Goal: Task Accomplishment & Management: Manage account settings

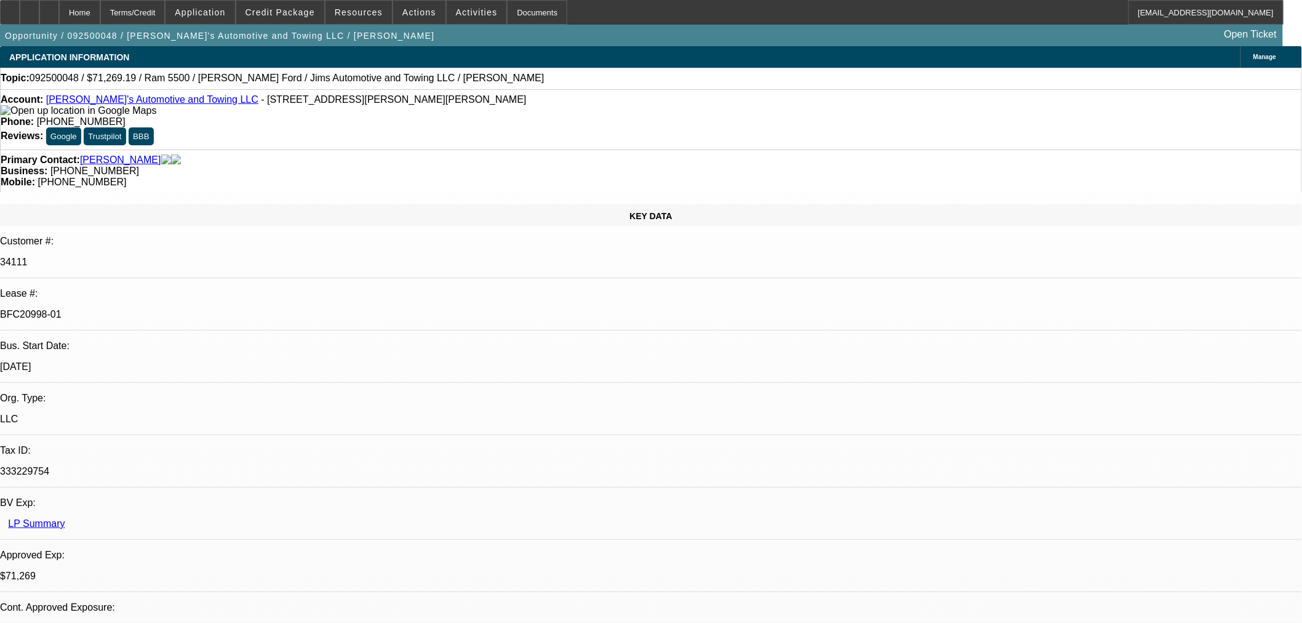
select select "0"
select select "3"
select select "0.1"
select select "4"
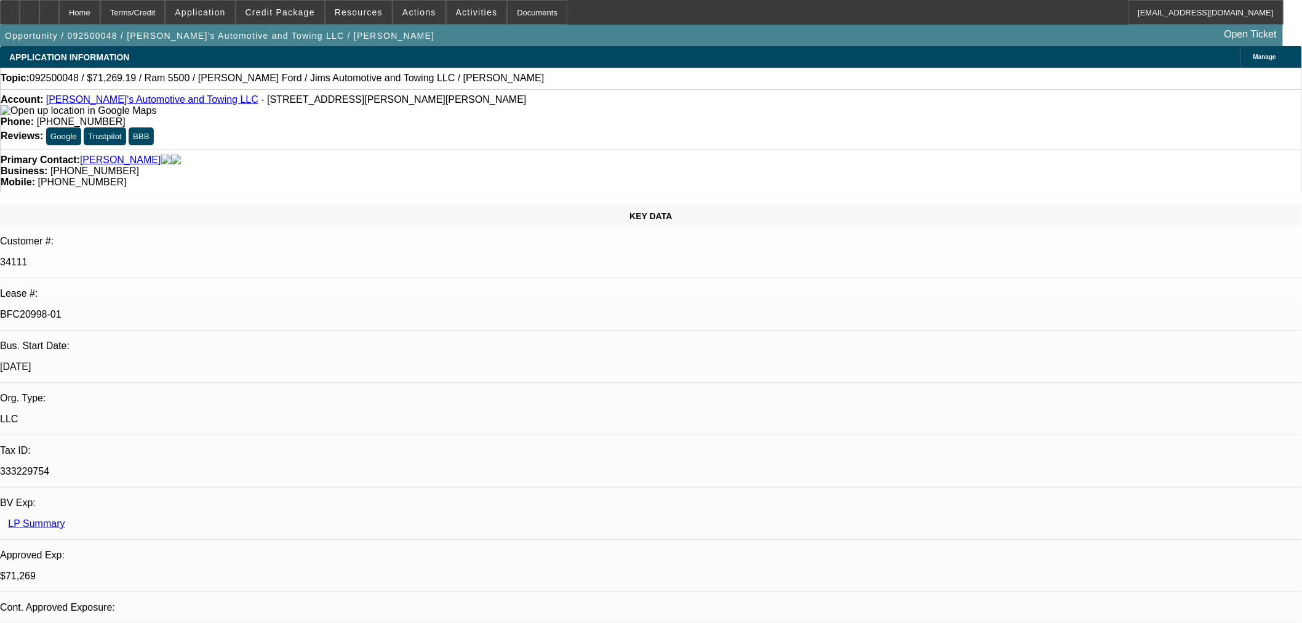
select select "0"
select select "3"
select select "0.1"
select select "4"
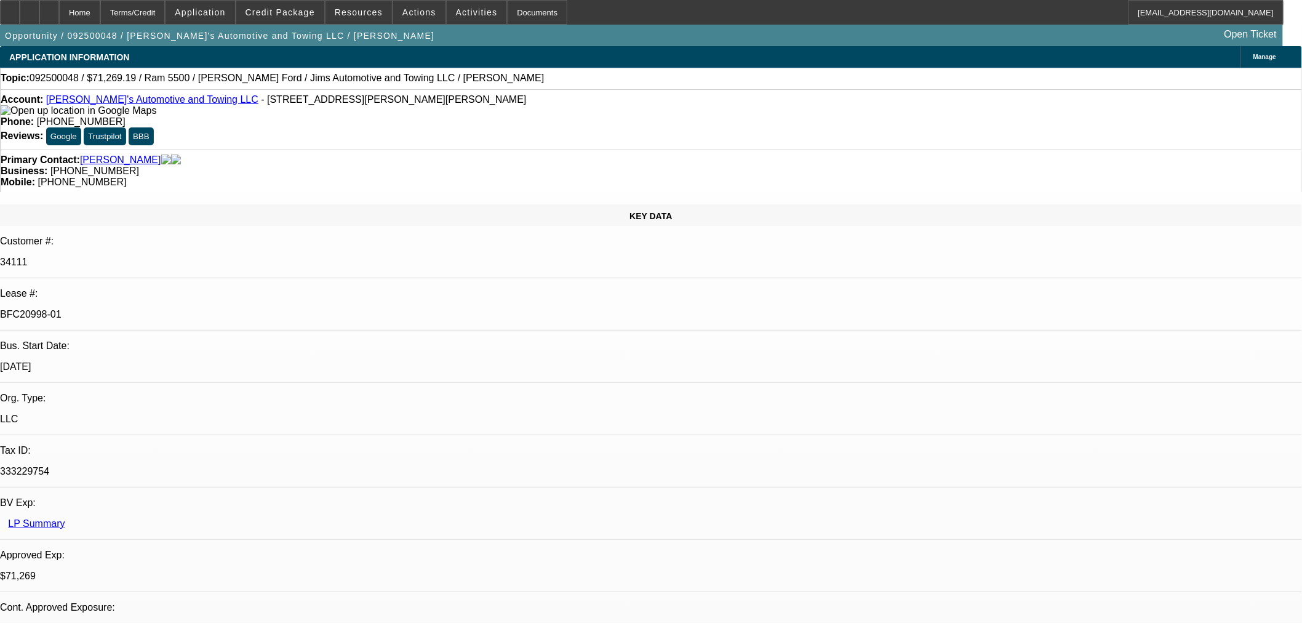
select select "0"
select select "0.1"
select select "4"
select select "0"
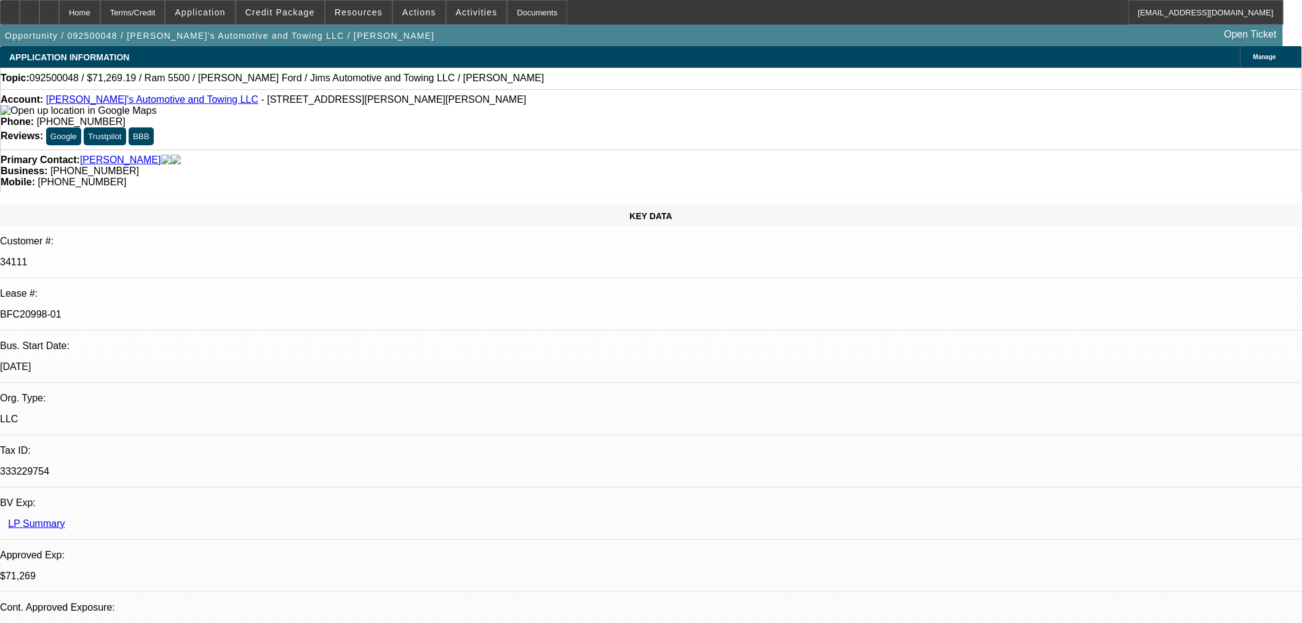
select select "0"
select select "0.1"
select select "4"
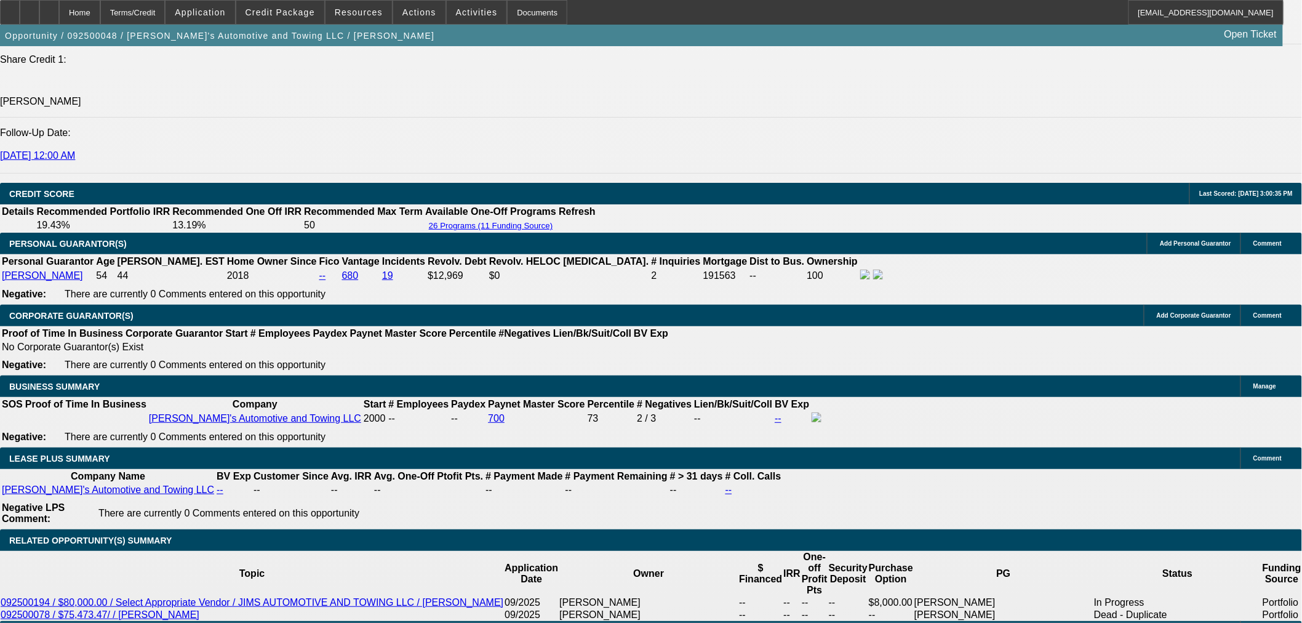
scroll to position [1709, 0]
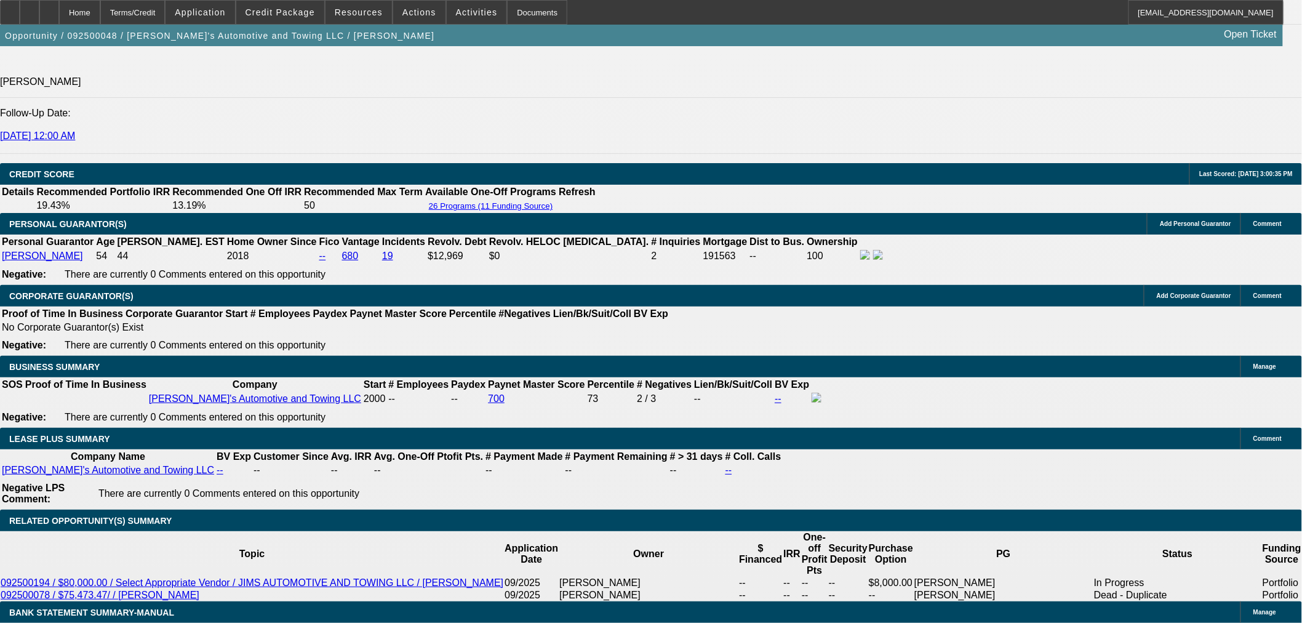
drag, startPoint x: 247, startPoint y: 316, endPoint x: 294, endPoint y: 316, distance: 47.4
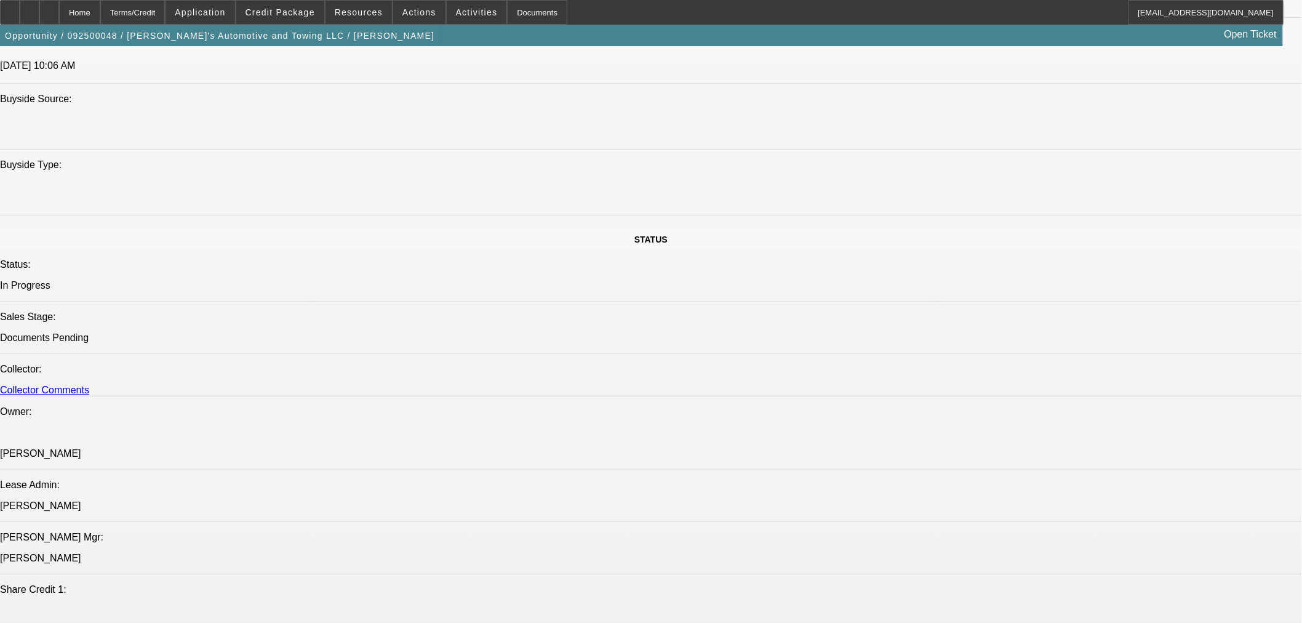
scroll to position [1025, 0]
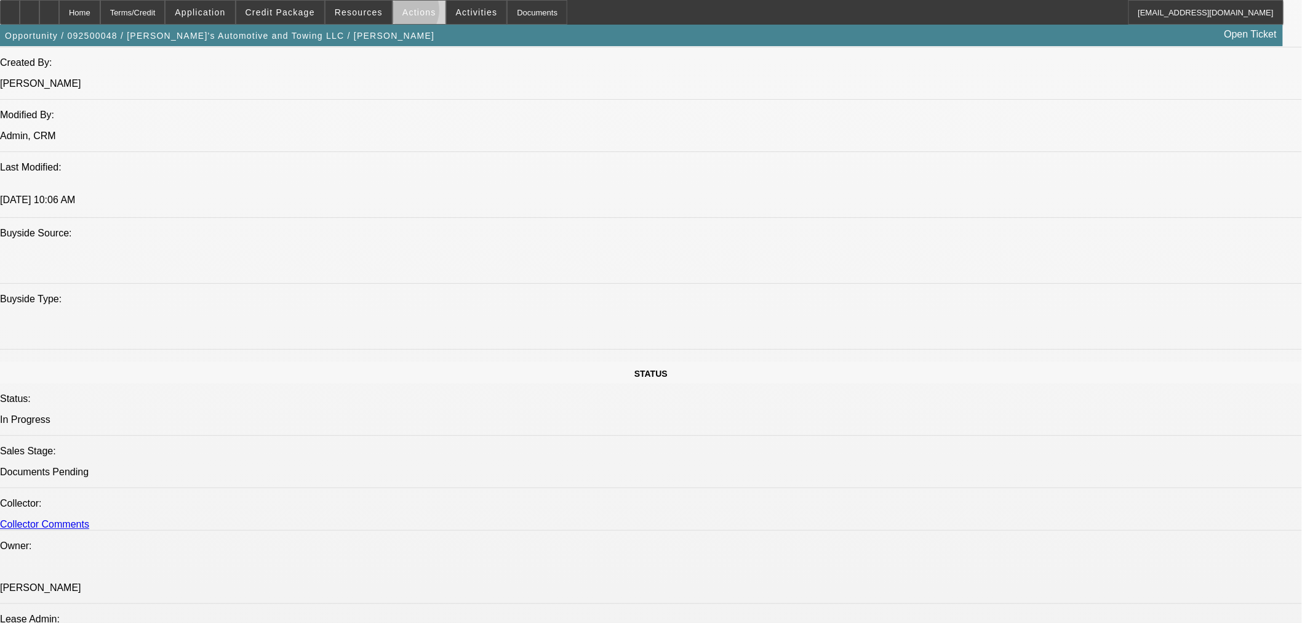
click at [402, 13] on span "Actions" at bounding box center [419, 12] width 34 height 10
click at [372, 9] on div at bounding box center [651, 311] width 1302 height 623
click at [383, 12] on span at bounding box center [359, 13] width 66 height 30
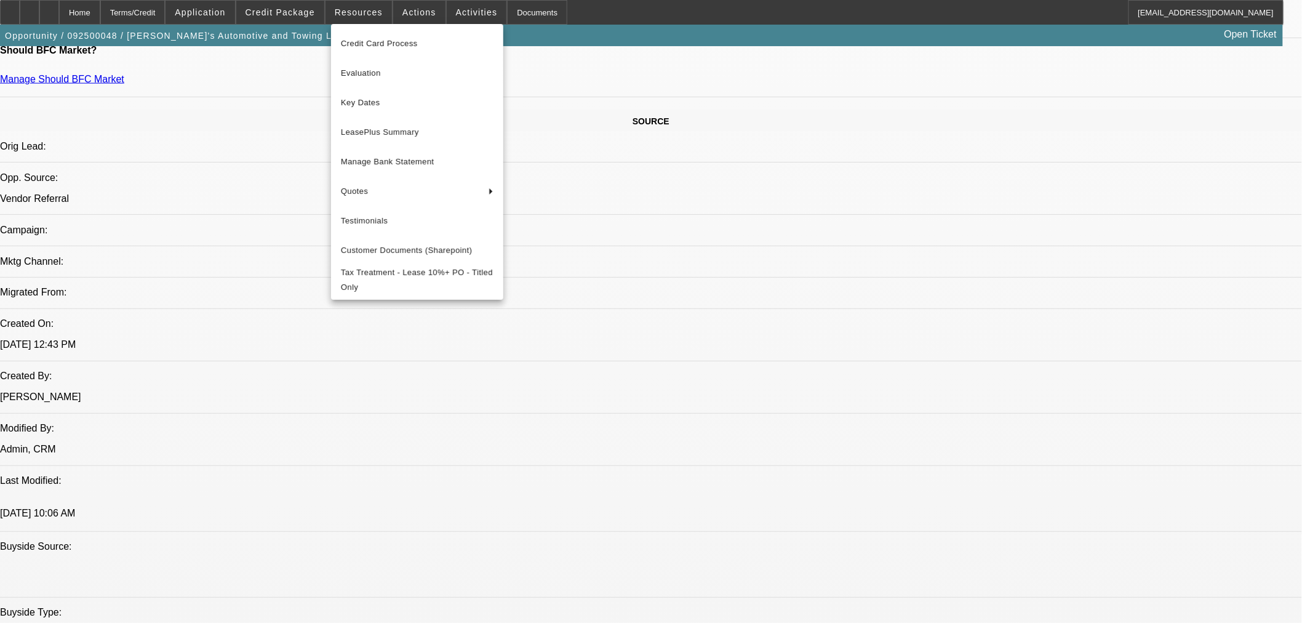
scroll to position [615, 0]
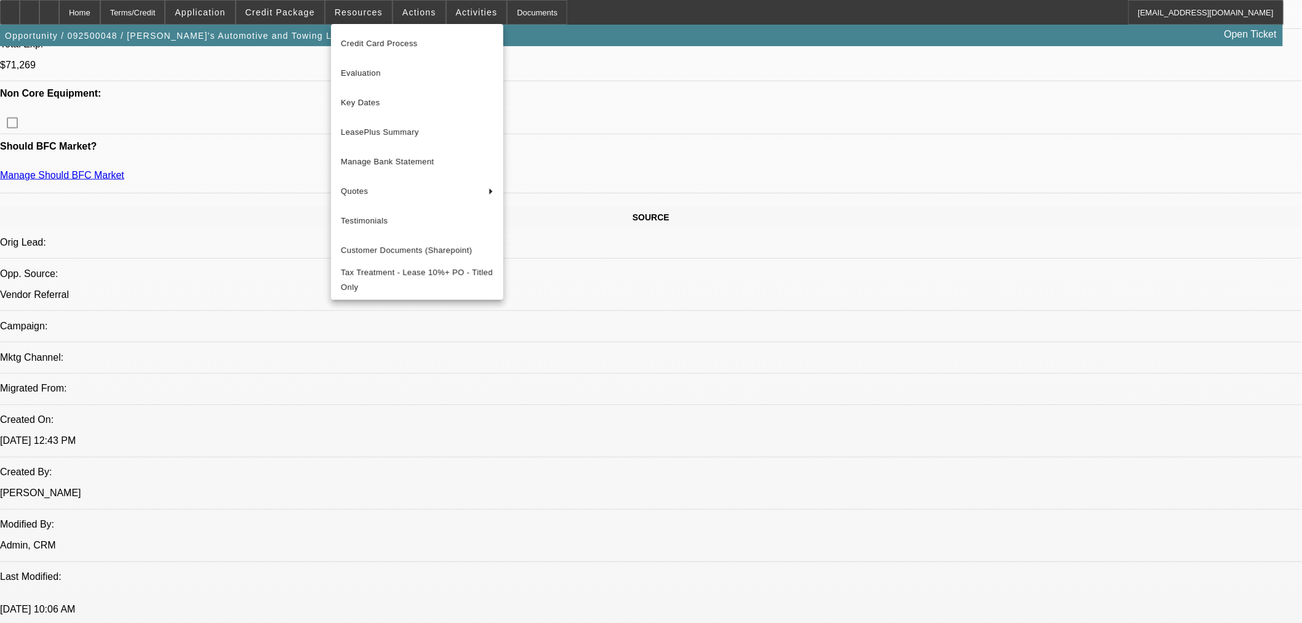
click at [1028, 139] on div at bounding box center [651, 311] width 1302 height 623
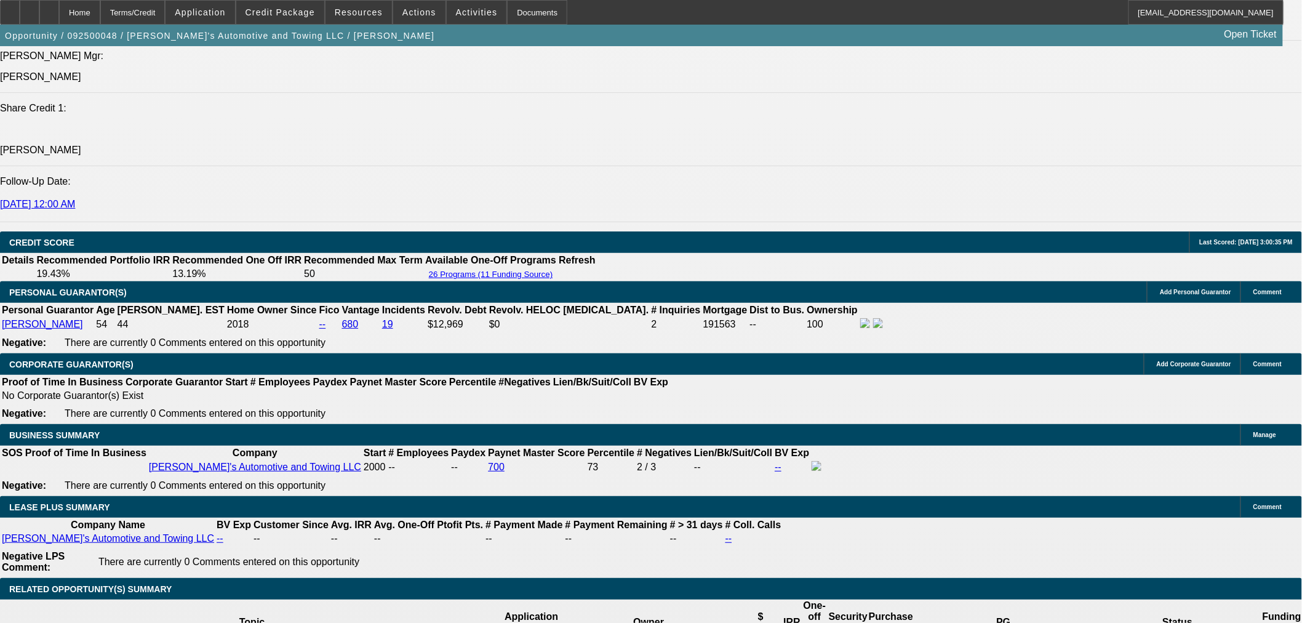
scroll to position [0, 0]
click at [49, 8] on icon at bounding box center [49, 8] width 0 height 0
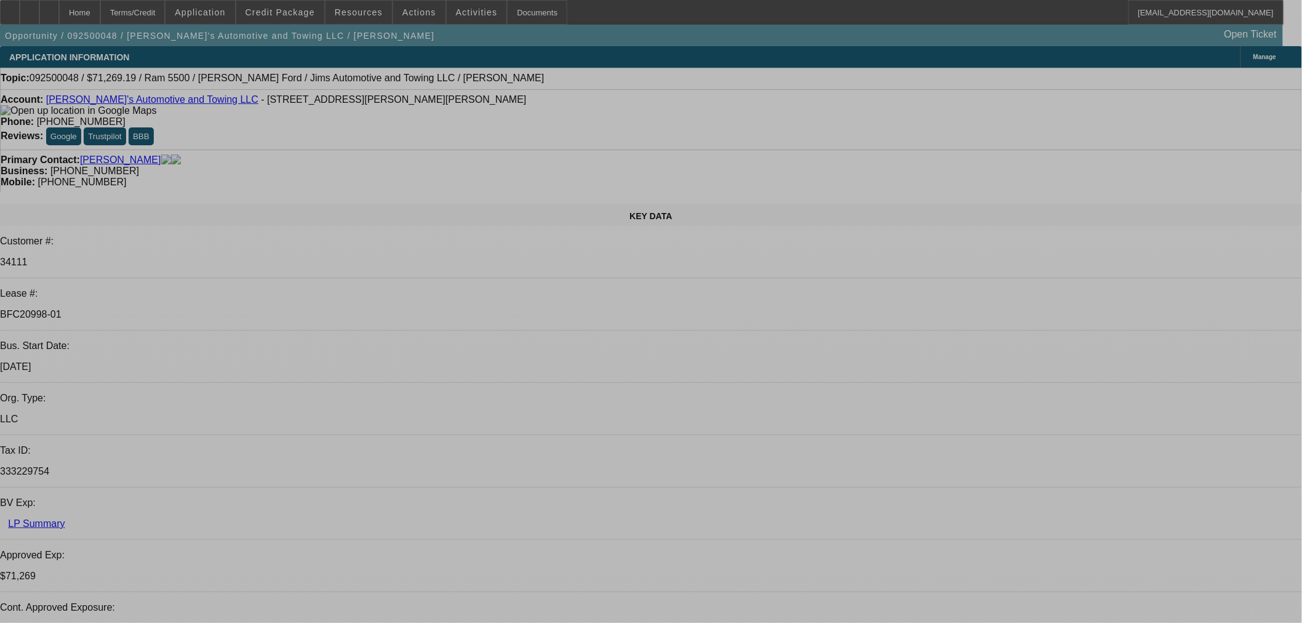
select select "0"
select select "3"
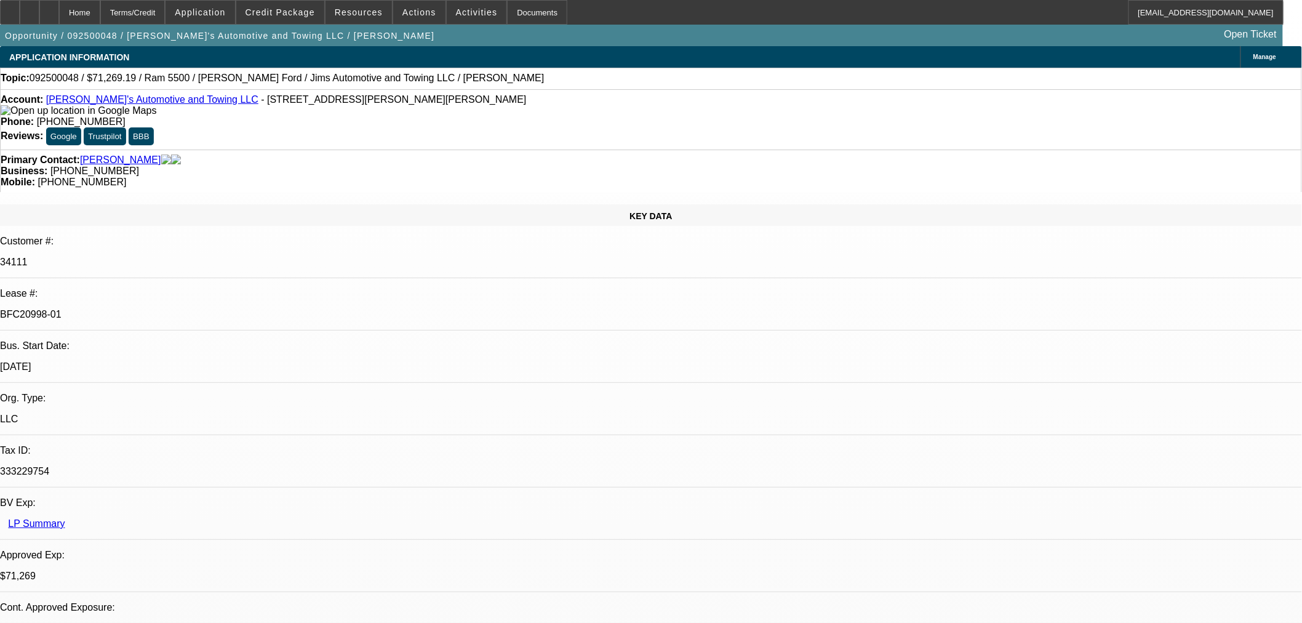
select select "0.1"
select select "4"
select select "0"
select select "3"
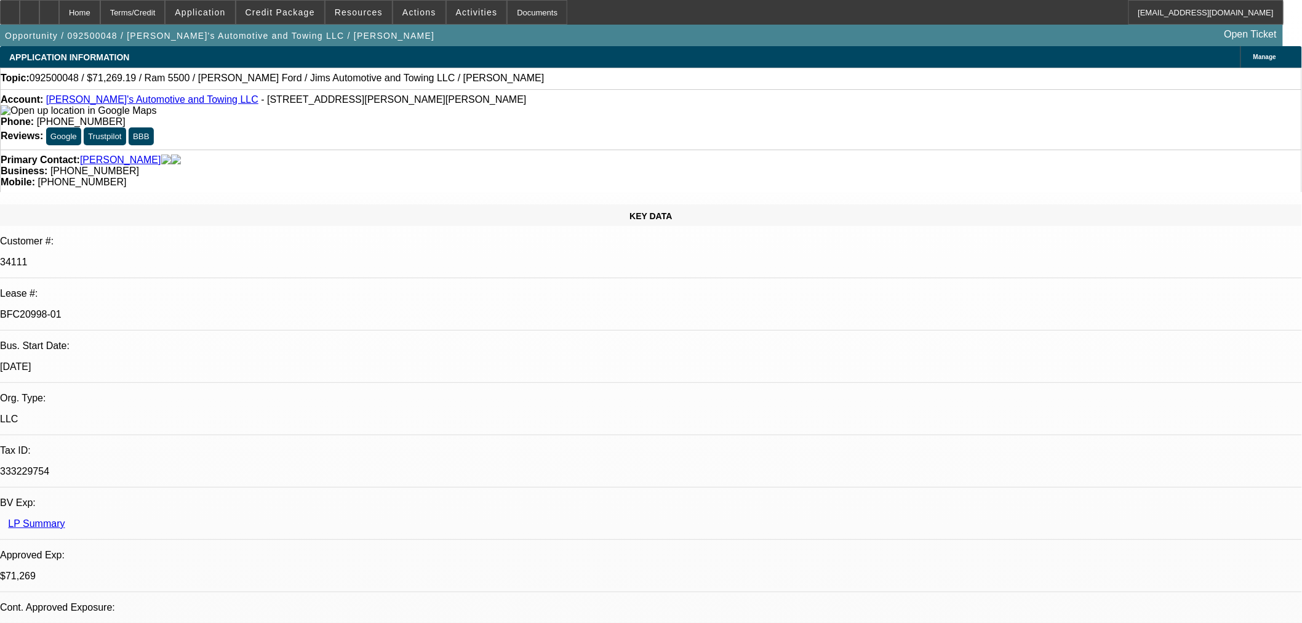
select select "0.1"
select select "4"
select select "0"
select select "0.1"
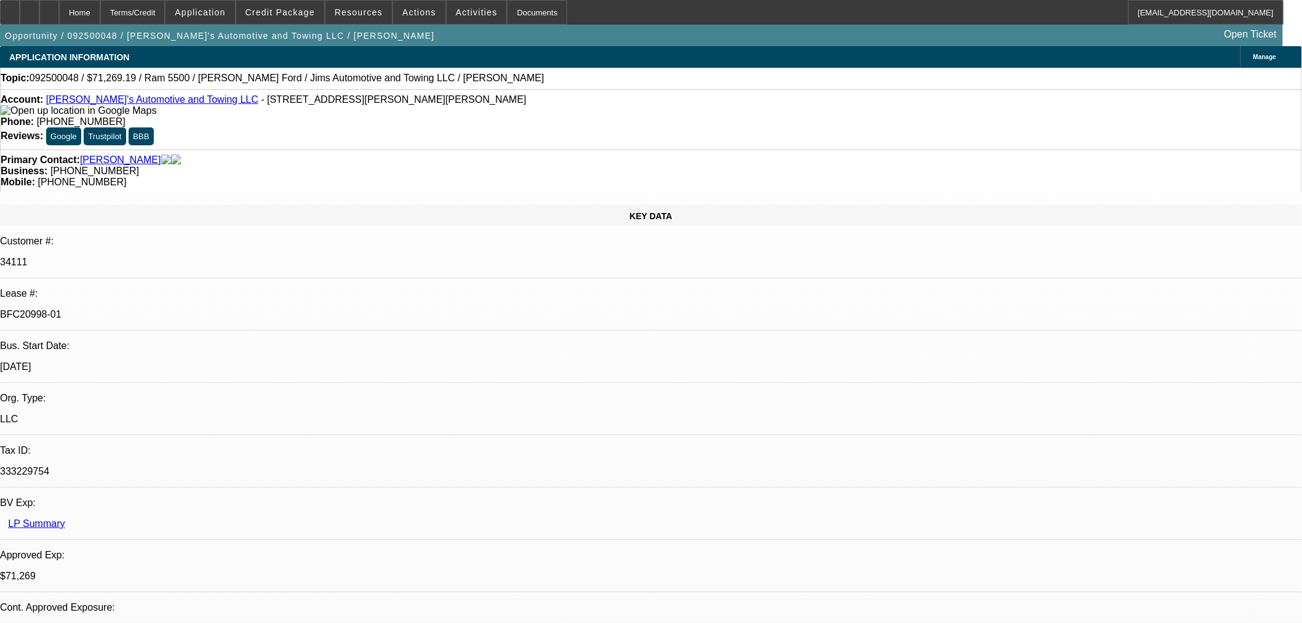
select select "4"
select select "0"
select select "0.1"
select select "4"
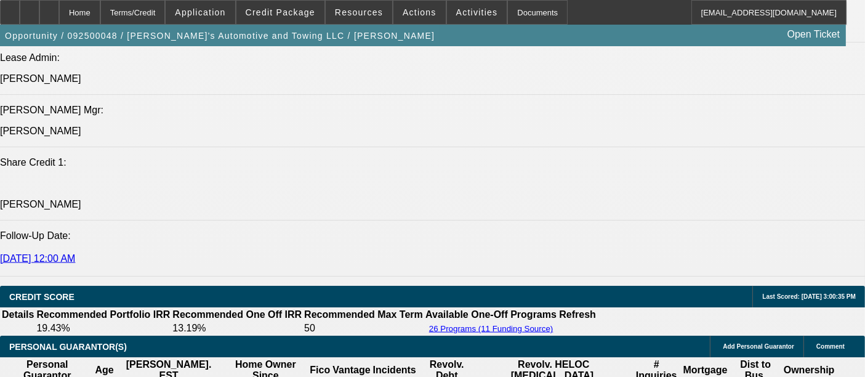
scroll to position [1709, 0]
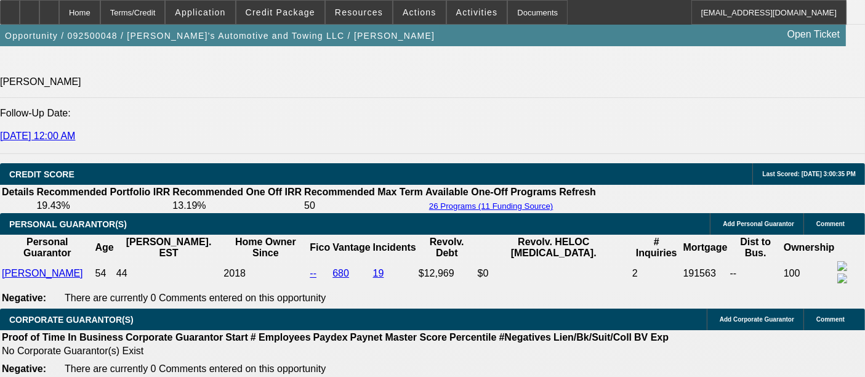
drag, startPoint x: 206, startPoint y: 276, endPoint x: 209, endPoint y: 265, distance: 11.7
copy div "[PERSON_NAME] Ford"
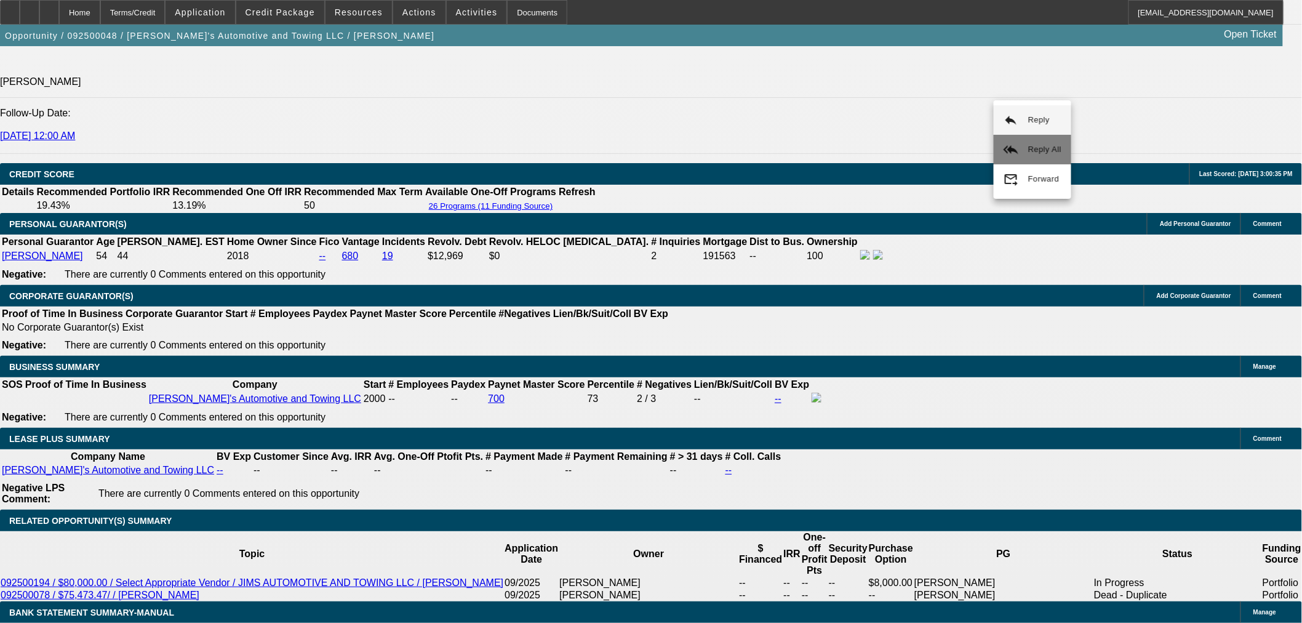
click at [1030, 152] on span "Reply All" at bounding box center [1044, 149] width 33 height 9
click at [976, 148] on button "reply_all Reply All" at bounding box center [982, 155] width 78 height 30
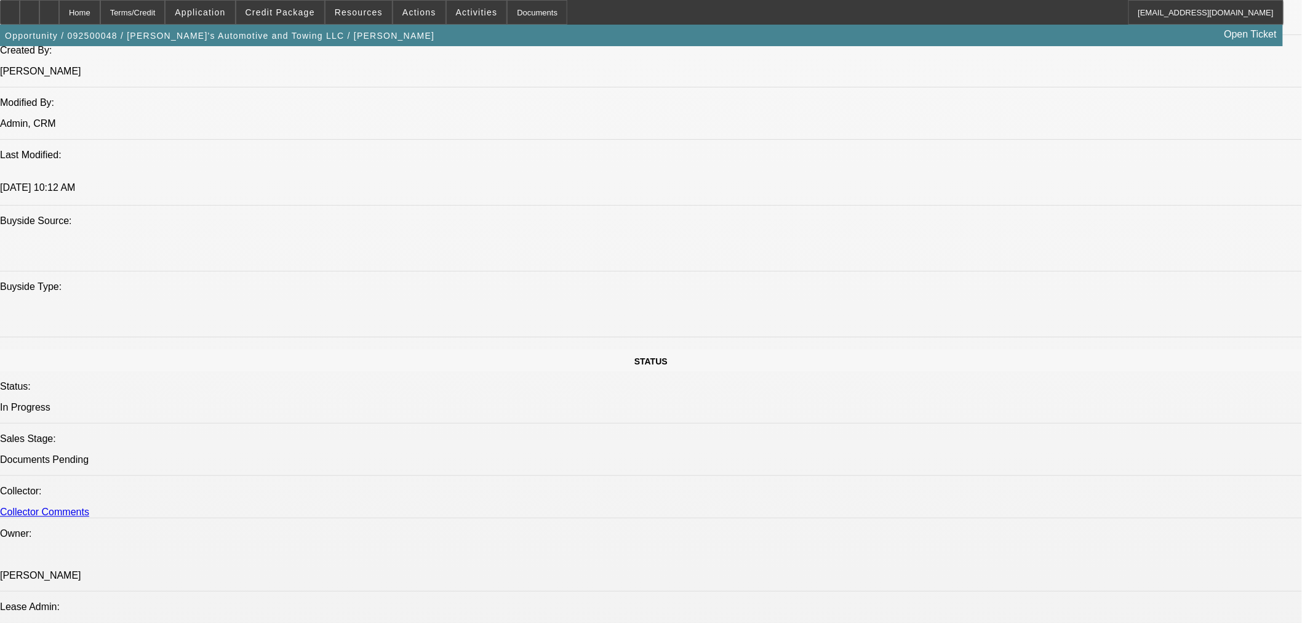
scroll to position [820, 0]
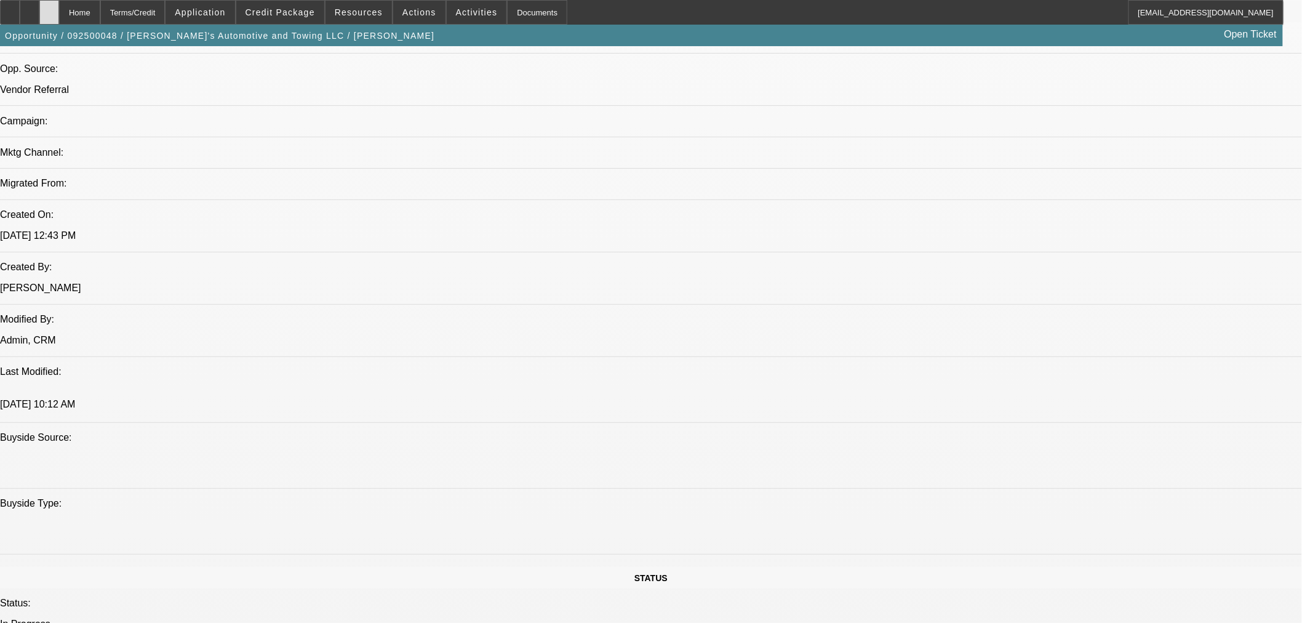
click at [59, 7] on div at bounding box center [49, 12] width 20 height 25
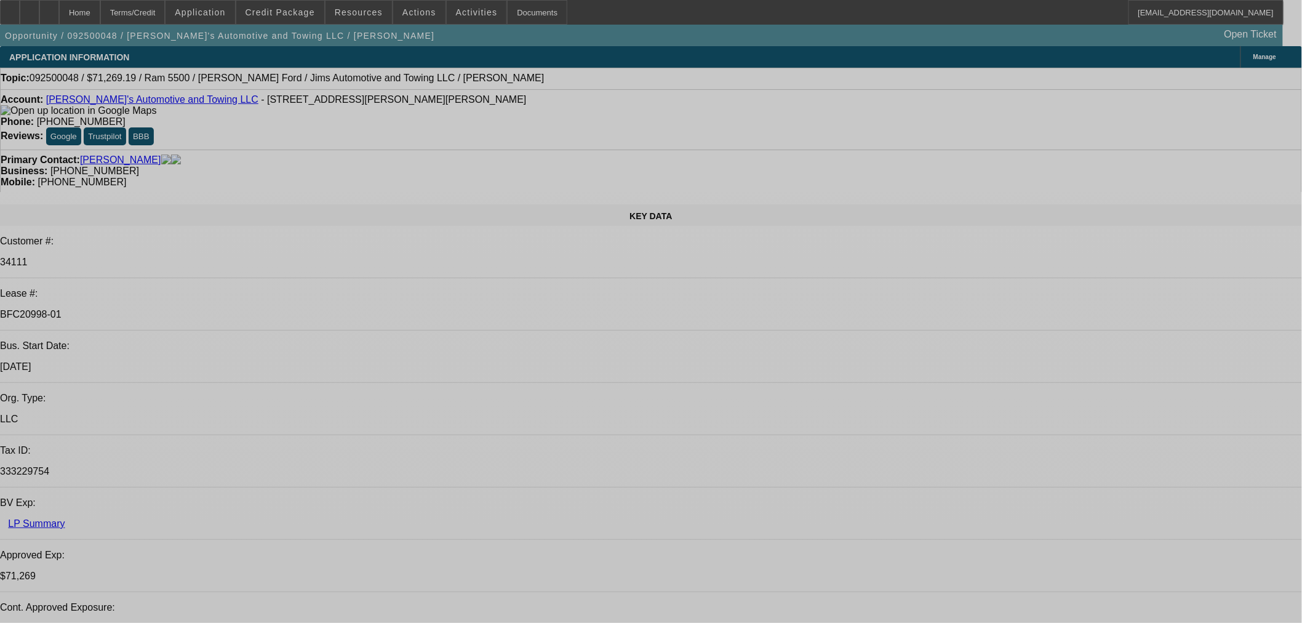
select select "0"
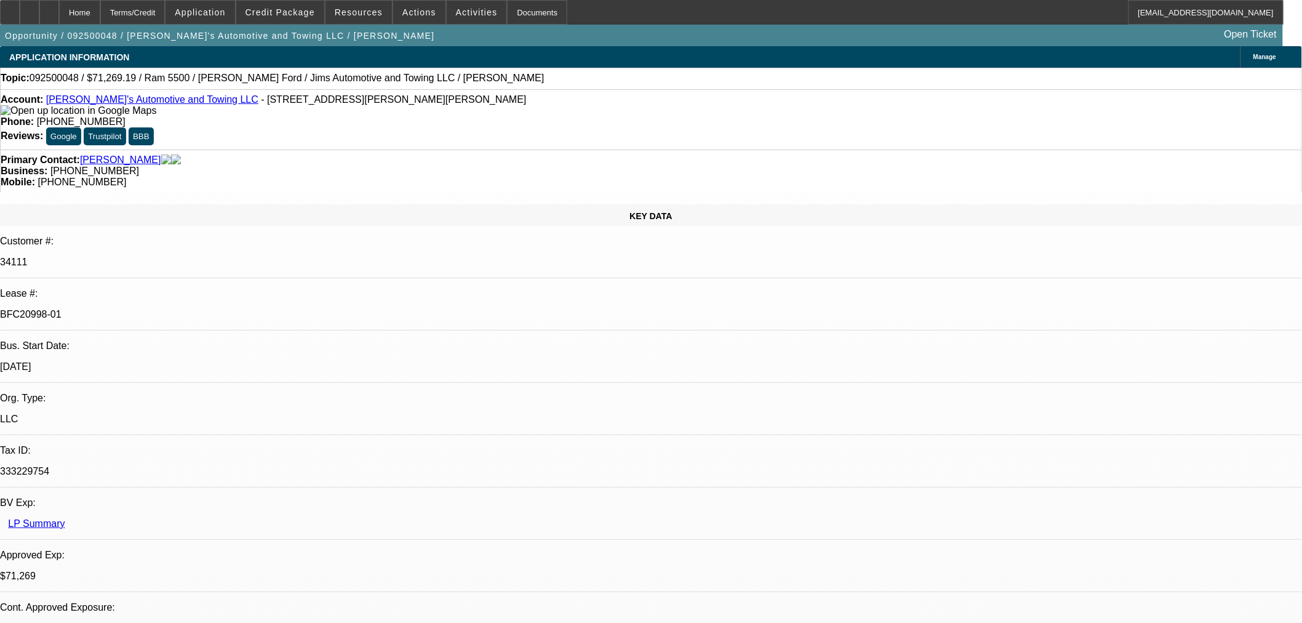
select select "0"
select select "3"
select select "0.1"
select select "4"
select select "0"
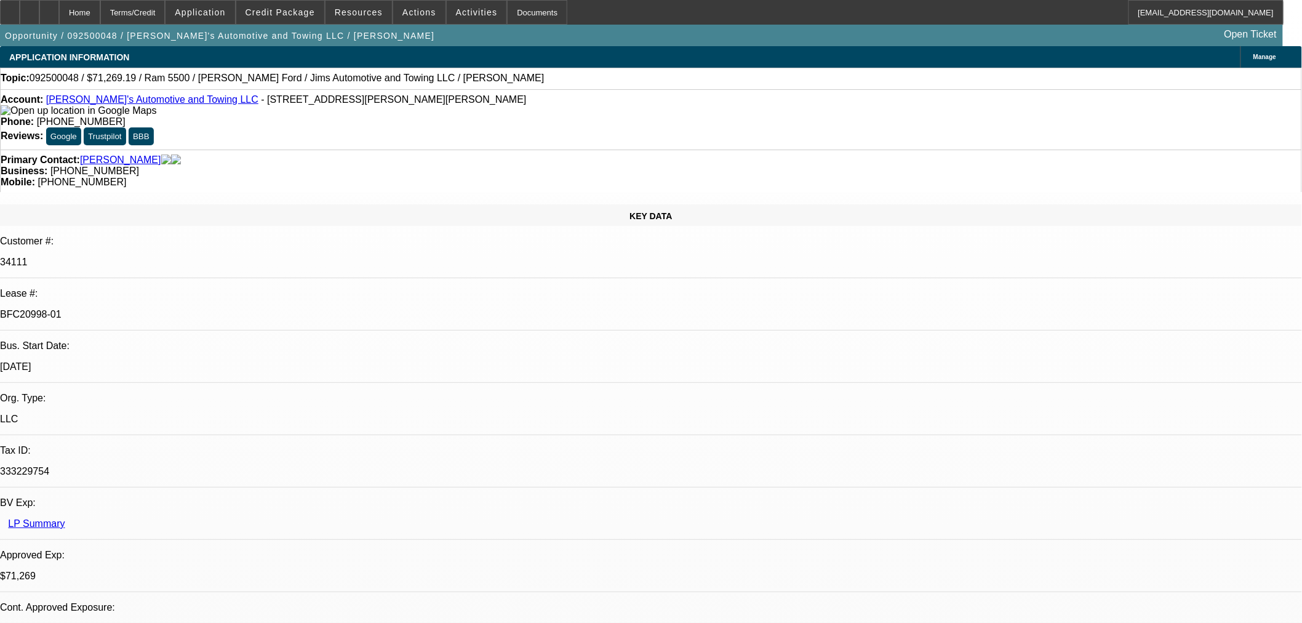
select select "0"
select select "3"
select select "0.1"
select select "4"
select select "0"
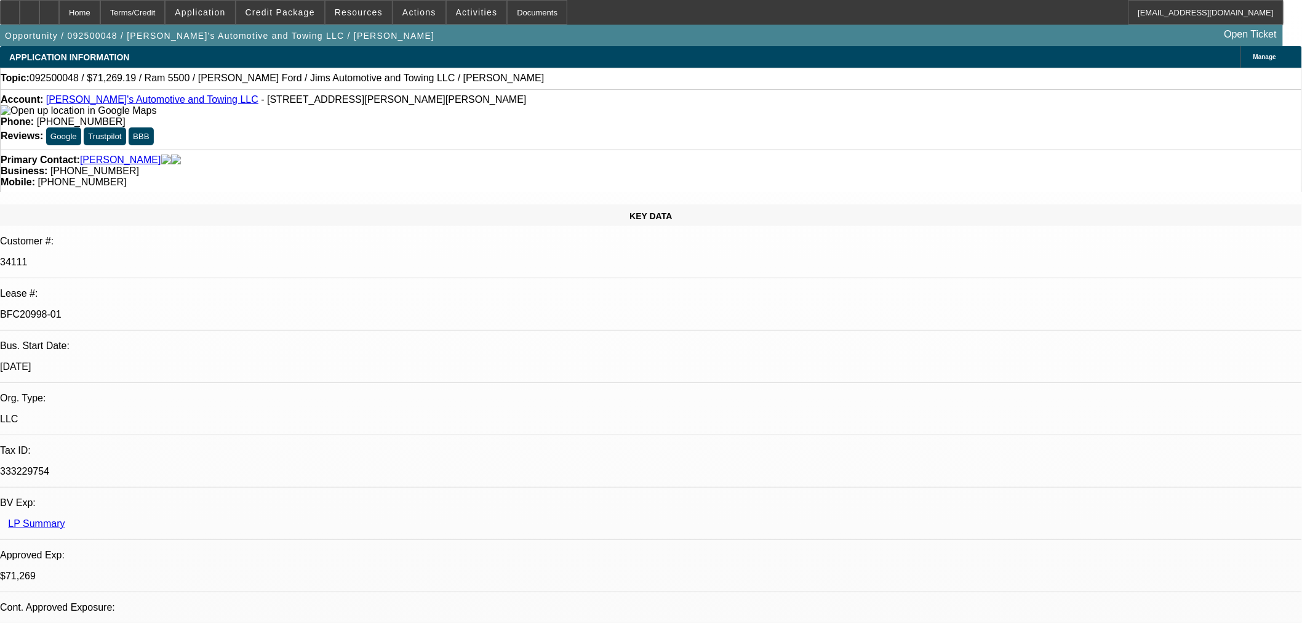
select select "0"
select select "0.1"
select select "4"
select select "0"
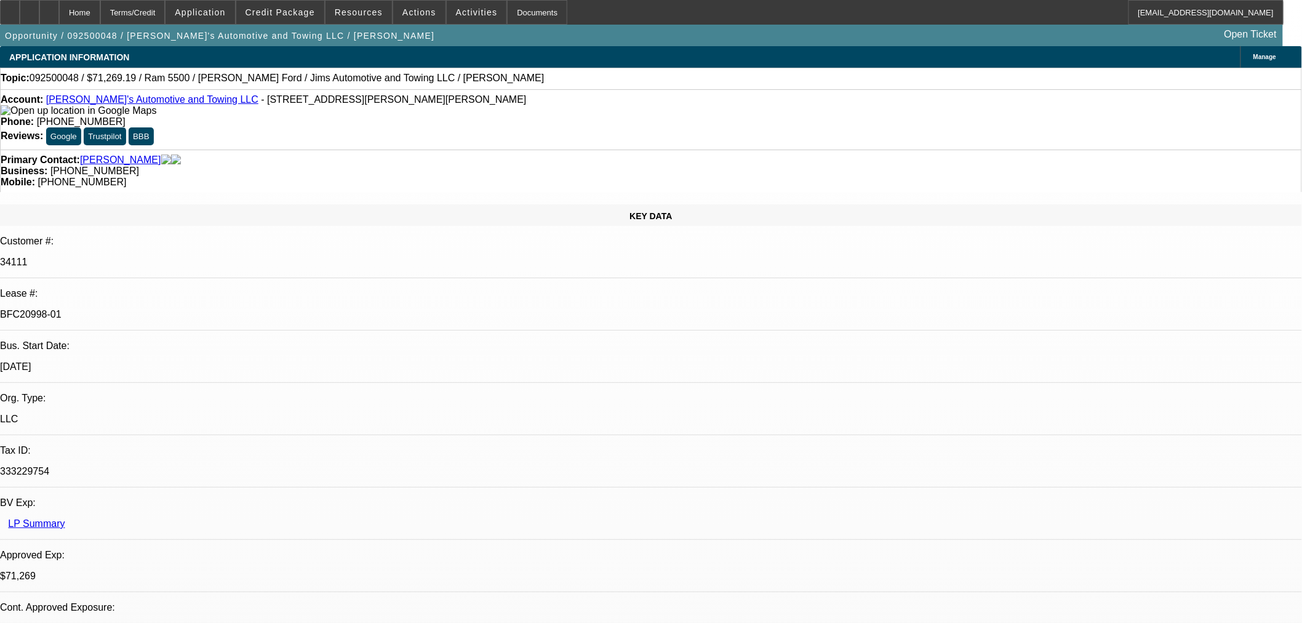
select select "0.1"
select select "4"
